Goal: Navigation & Orientation: Find specific page/section

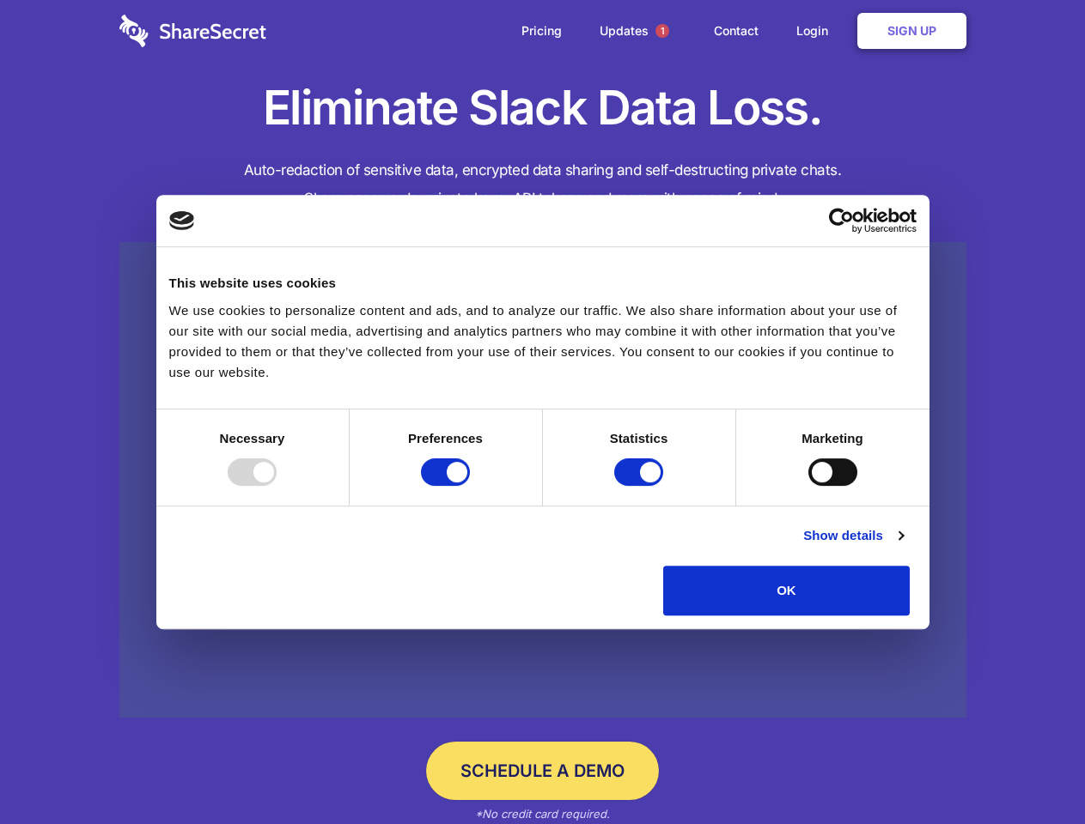
click at [277, 486] on div at bounding box center [252, 472] width 49 height 27
click at [470, 486] on input "Preferences" at bounding box center [445, 472] width 49 height 27
checkbox input "false"
click at [641, 486] on input "Statistics" at bounding box center [638, 472] width 49 height 27
checkbox input "false"
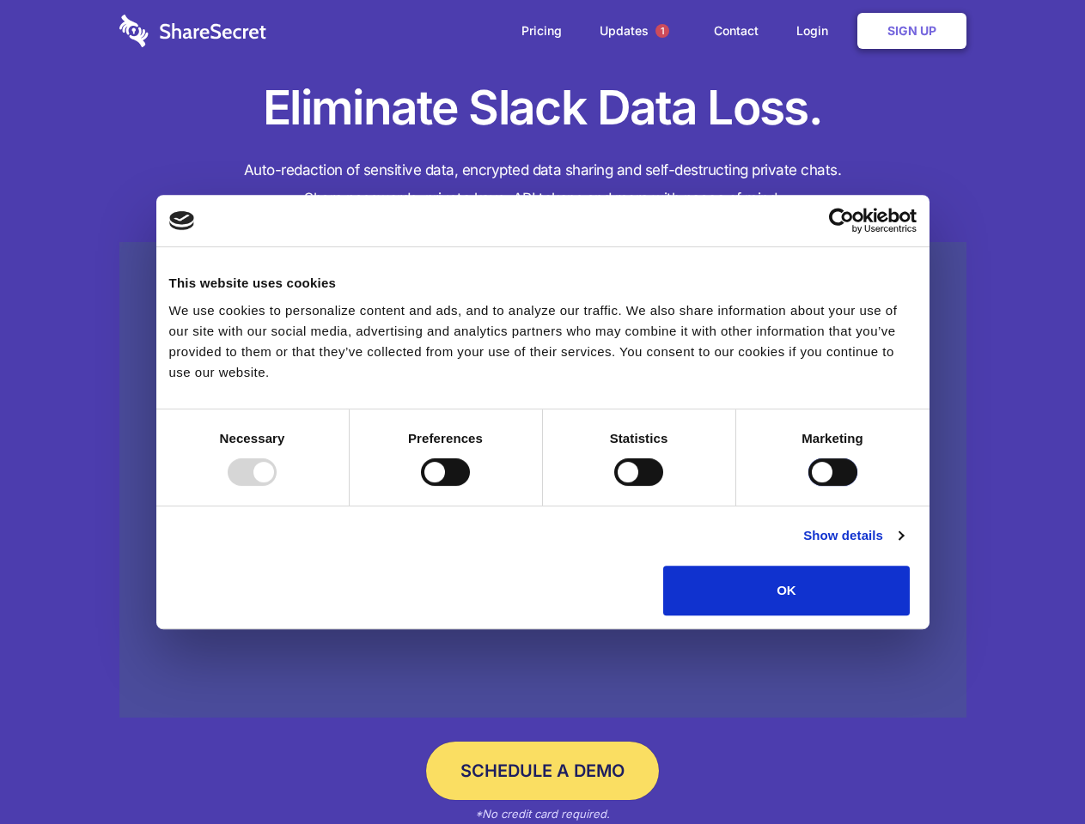
click at [808, 486] on input "Marketing" at bounding box center [832, 472] width 49 height 27
checkbox input "true"
click at [903, 546] on link "Show details" at bounding box center [853, 536] width 100 height 21
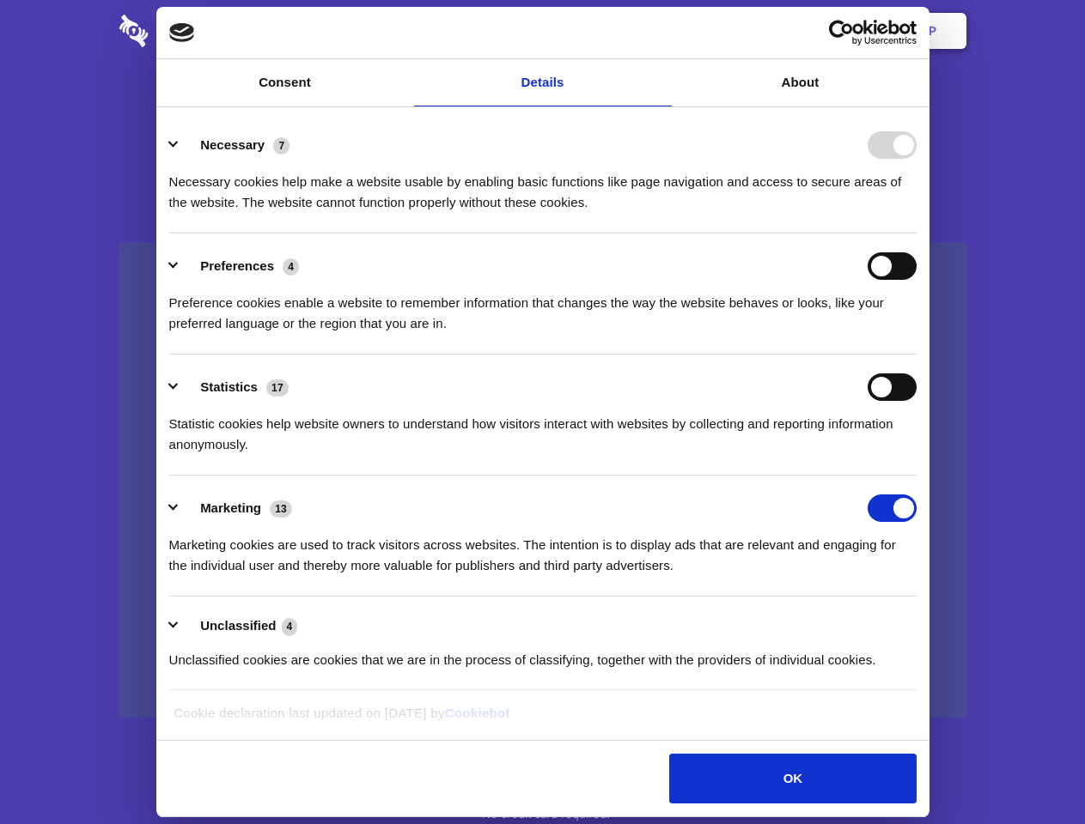
click at [916, 234] on li "Necessary 7 Necessary cookies help make a website usable by enabling basic func…" at bounding box center [542, 173] width 747 height 121
click at [661, 31] on span "1" at bounding box center [662, 31] width 14 height 14
